Goal: Task Accomplishment & Management: Use online tool/utility

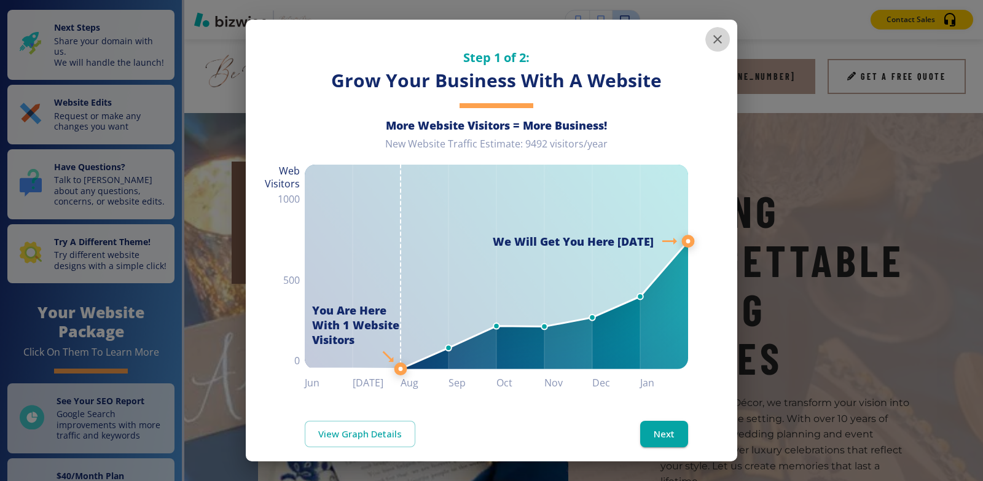
click at [710, 41] on icon "button" at bounding box center [717, 39] width 15 height 15
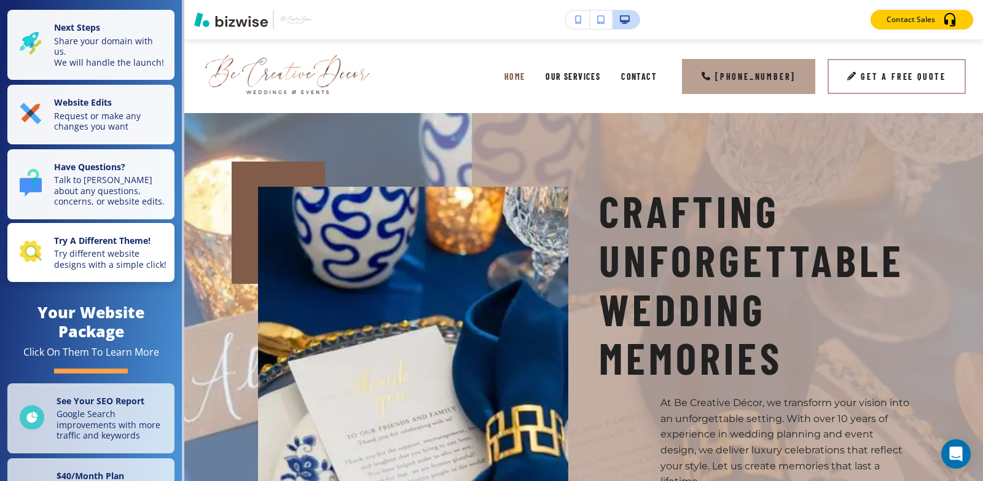
click at [93, 270] on p "Try different website designs with a simple click!" at bounding box center [110, 258] width 113 height 21
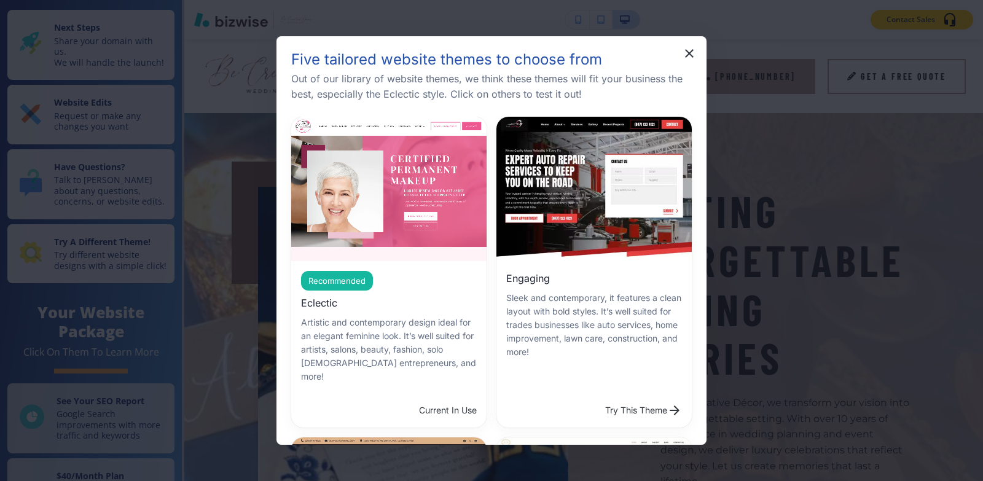
click at [340, 280] on span "Recommended" at bounding box center [337, 281] width 72 height 12
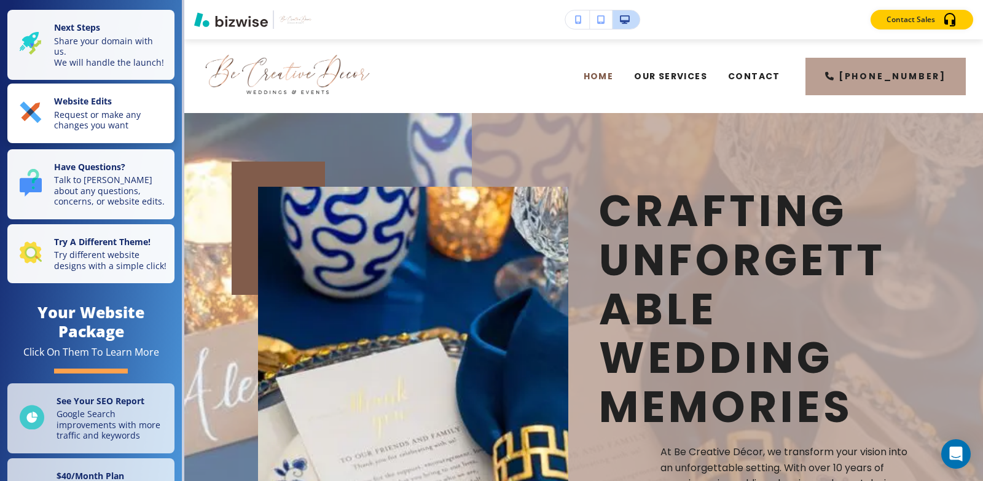
click at [105, 131] on p "Request or make any changes you want" at bounding box center [110, 119] width 113 height 21
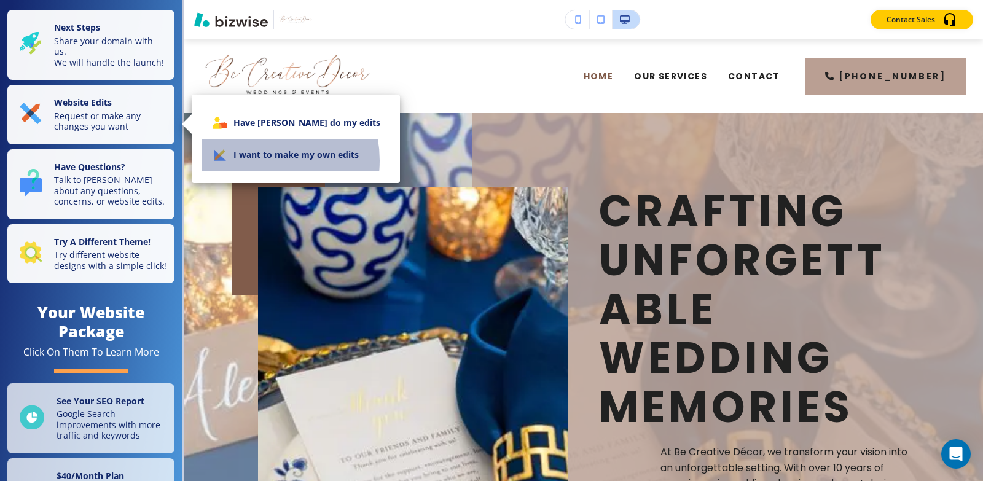
click at [254, 160] on li "I want to make my own edits" at bounding box center [295, 155] width 189 height 32
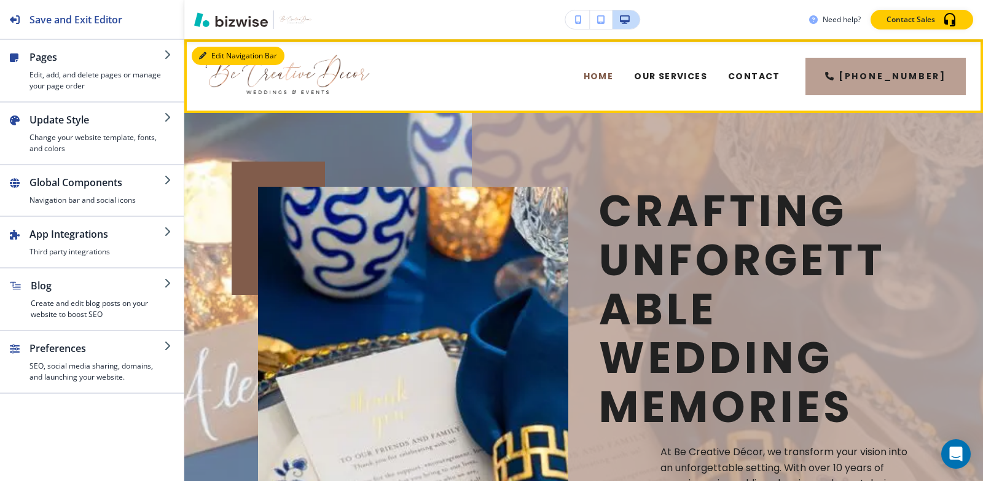
click at [225, 55] on button "Edit Navigation Bar" at bounding box center [238, 56] width 93 height 18
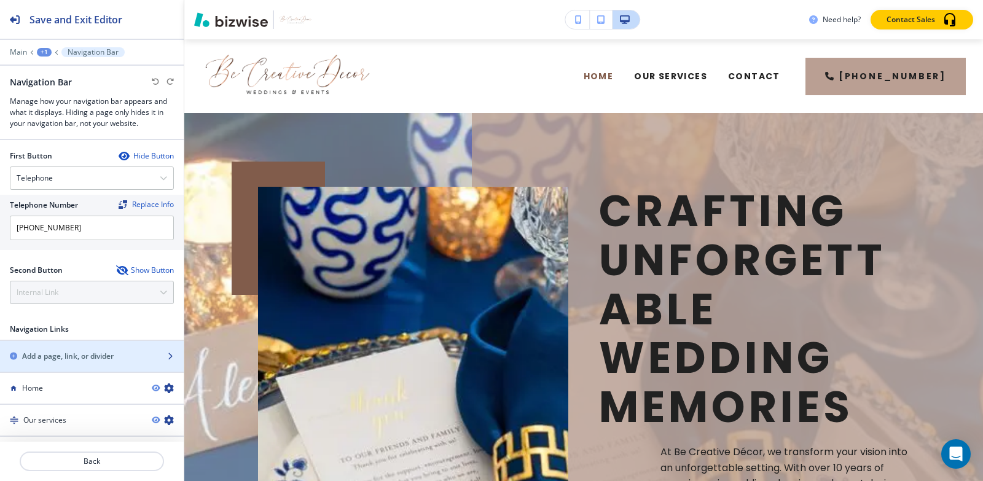
scroll to position [493, 0]
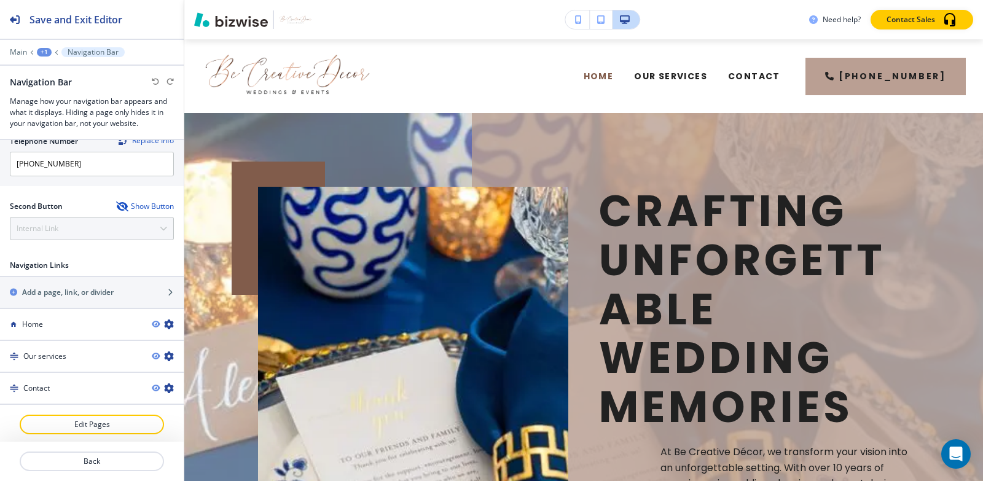
click at [119, 203] on div "Show Button" at bounding box center [145, 206] width 58 height 10
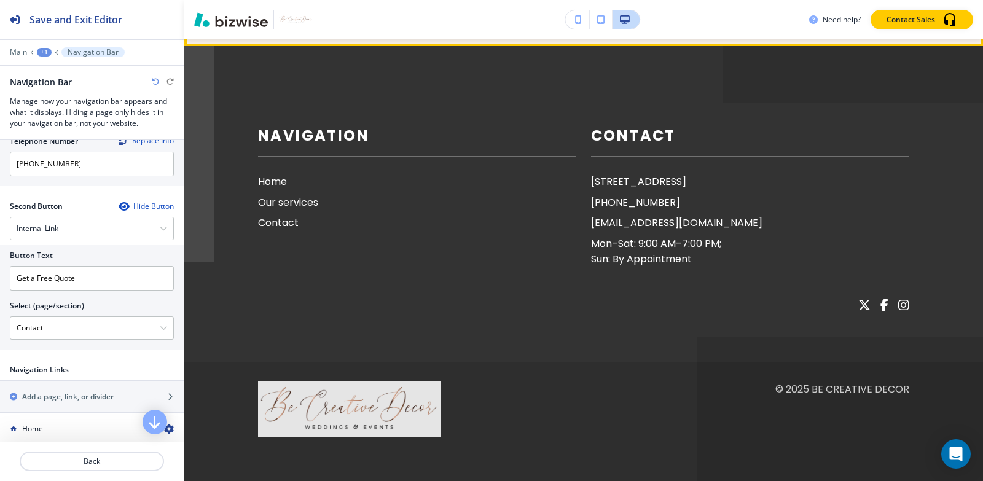
scroll to position [2825, 0]
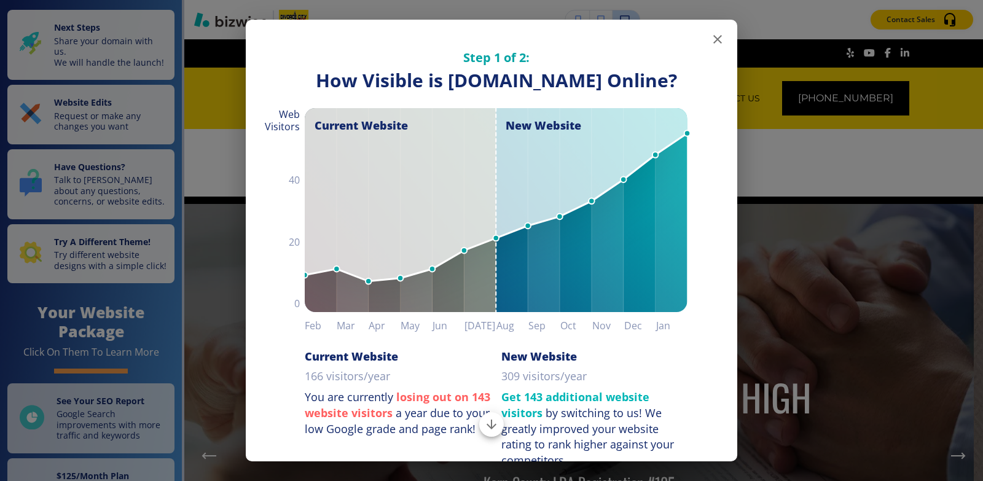
click at [710, 34] on icon "button" at bounding box center [717, 39] width 15 height 15
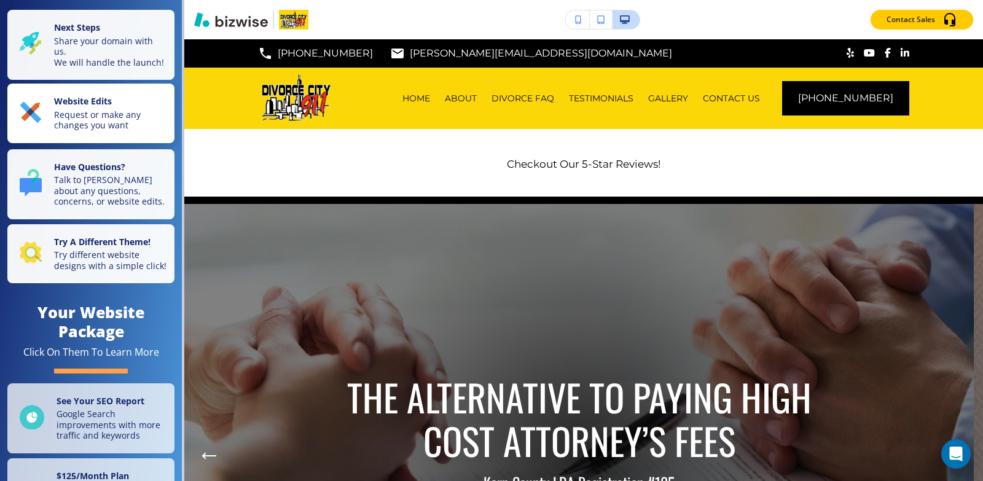
click at [57, 107] on strong "Website Edits" at bounding box center [83, 101] width 58 height 12
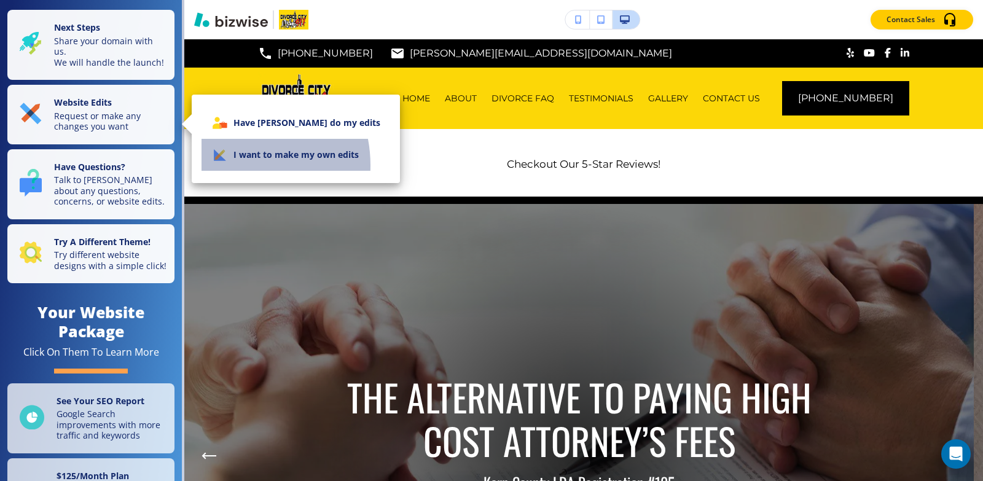
click at [230, 165] on li "I want to make my own edits" at bounding box center [295, 155] width 189 height 32
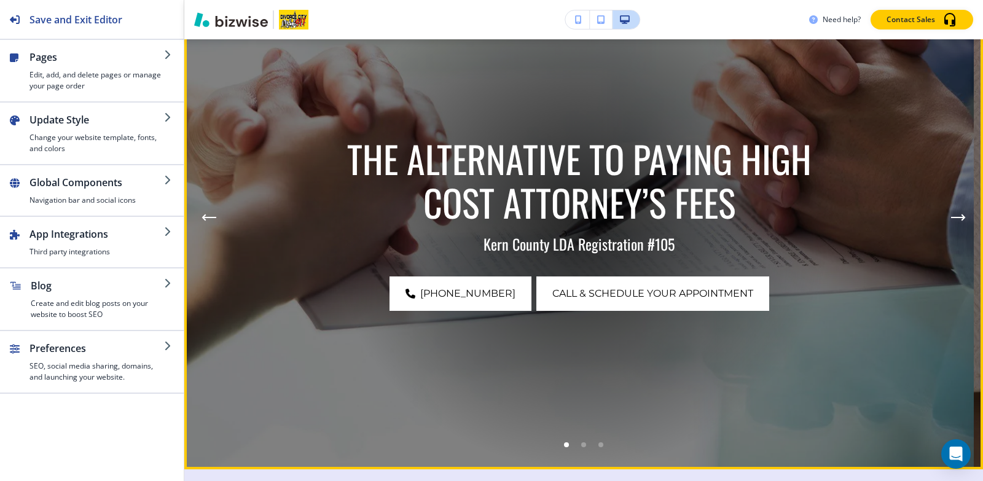
scroll to position [430, 0]
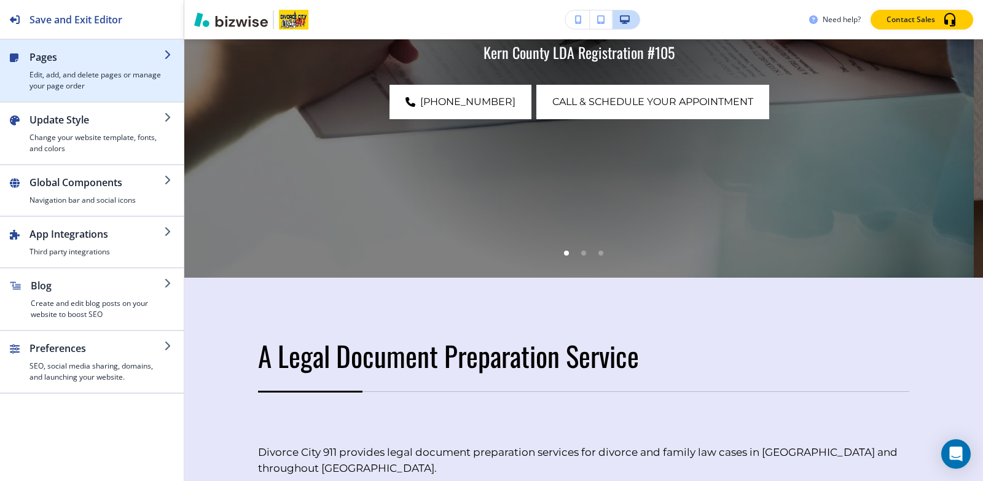
click at [115, 65] on div "button" at bounding box center [96, 66] width 135 height 5
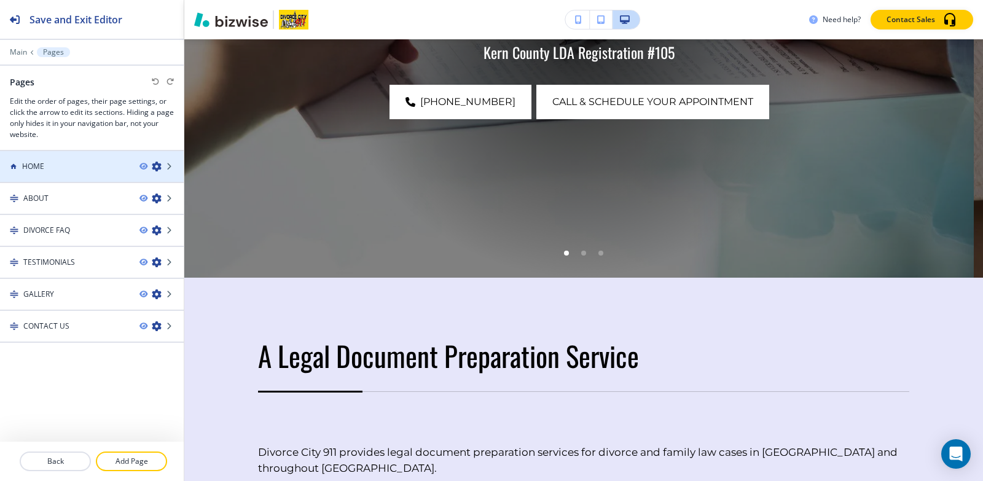
click at [44, 172] on div at bounding box center [92, 177] width 184 height 10
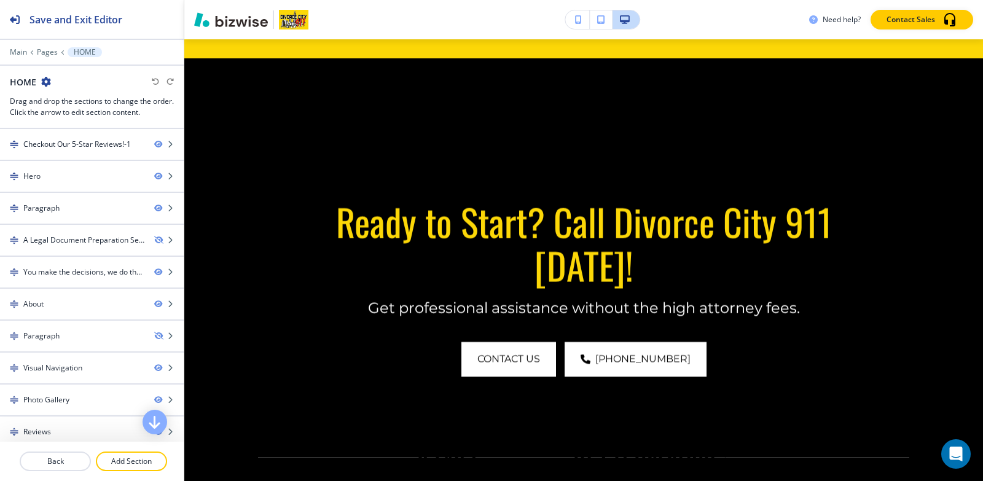
scroll to position [3378, 0]
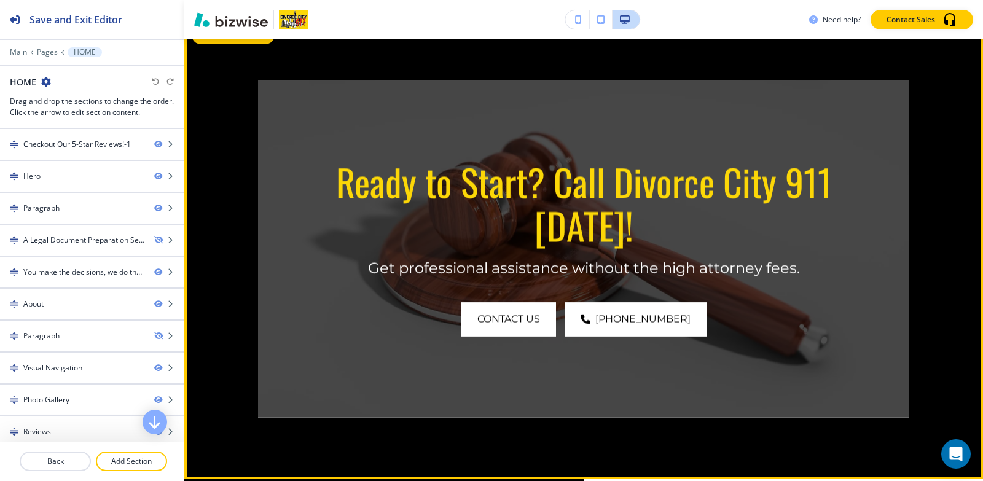
click at [221, 44] on button "Edit This Section" at bounding box center [233, 35] width 83 height 18
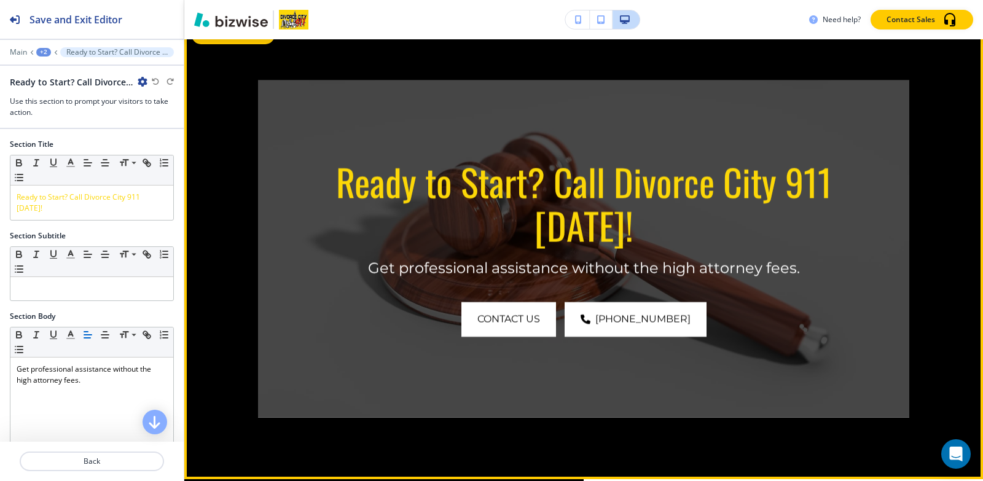
scroll to position [3367, 0]
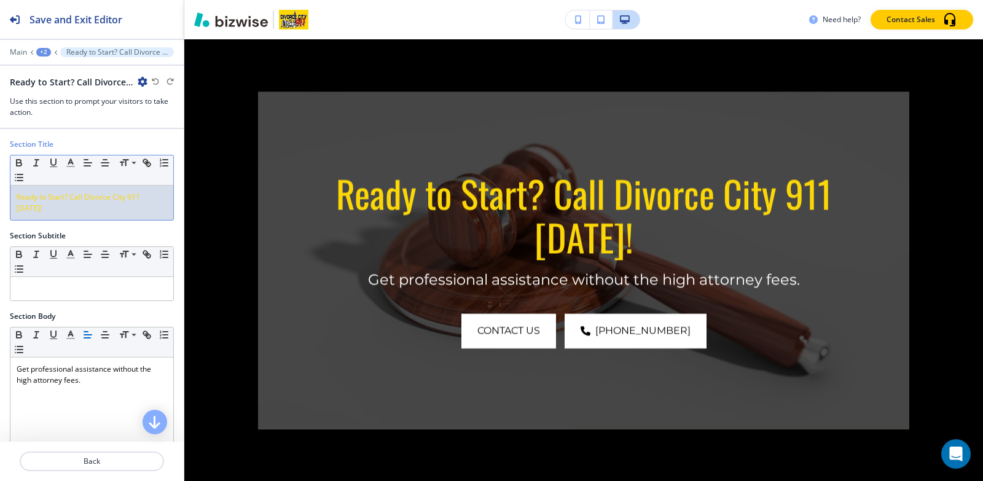
click at [66, 203] on p "Ready to Start? Call Divorce City 911 Today!" at bounding box center [92, 203] width 150 height 22
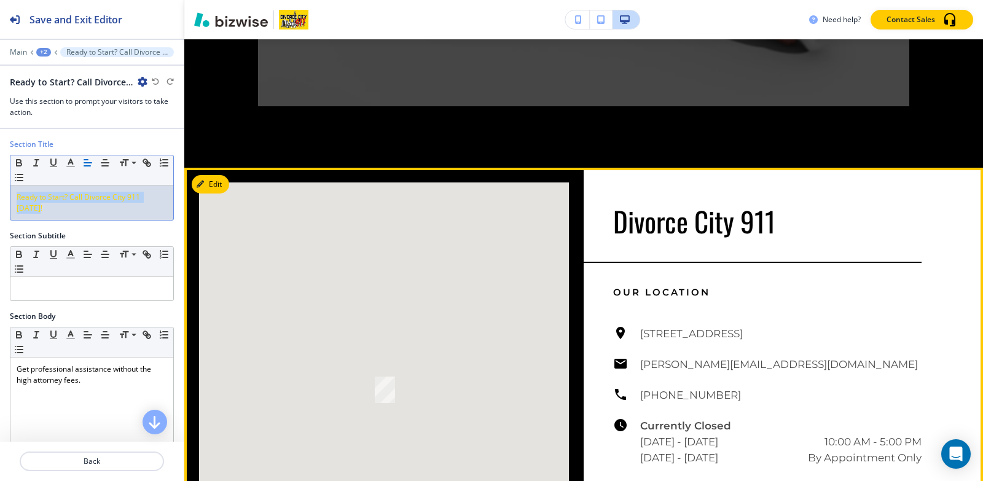
scroll to position [3981, 0]
